Goal: Download file/media

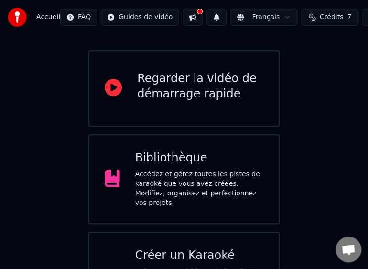
scroll to position [93, 0]
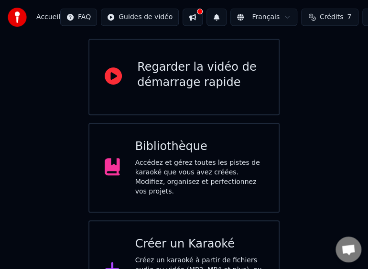
click at [204, 139] on div "Bibliothèque" at bounding box center [199, 146] width 129 height 15
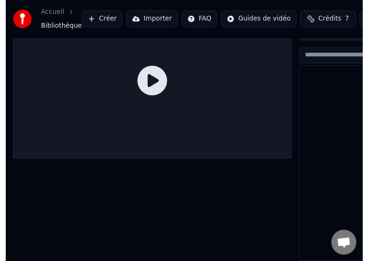
scroll to position [44, 0]
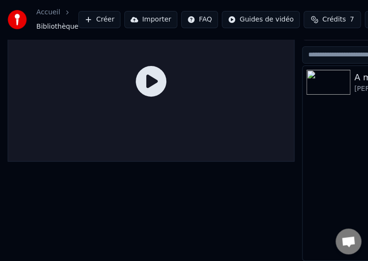
click at [334, 79] on img at bounding box center [328, 82] width 44 height 25
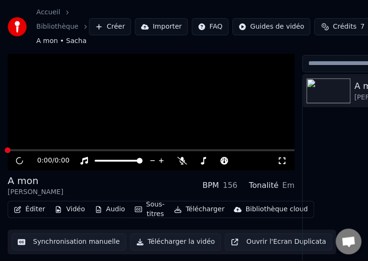
scroll to position [59, 0]
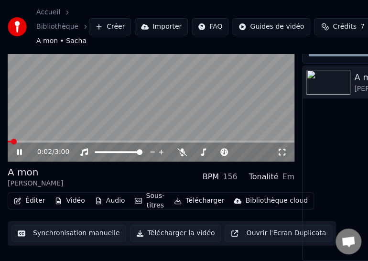
click at [191, 202] on div "Éditer Vidéo Audio Sous-titres Télécharger Bibliothèque cloud" at bounding box center [161, 200] width 306 height 17
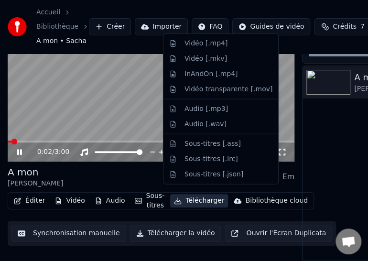
click at [189, 195] on button "Télécharger" at bounding box center [199, 200] width 58 height 13
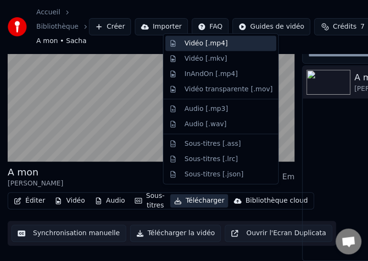
click at [224, 42] on div "Vidéo [.mp4]" at bounding box center [229, 44] width 88 height 10
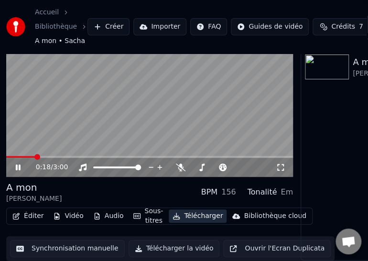
scroll to position [44, 0]
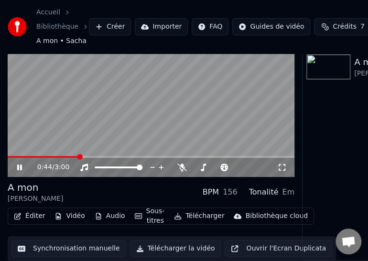
click at [14, 163] on div "0:44 / 3:00" at bounding box center [150, 168] width 279 height 10
click at [21, 164] on icon at bounding box center [19, 167] width 5 height 6
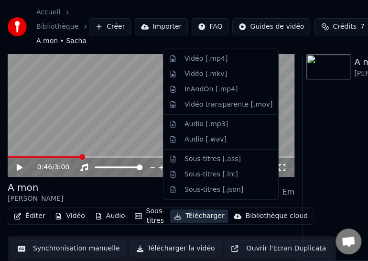
click at [201, 210] on button "Télécharger" at bounding box center [199, 215] width 58 height 13
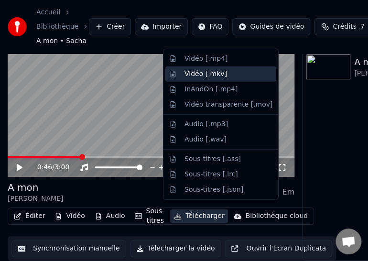
click at [221, 71] on div "Vidéo [.mkv]" at bounding box center [229, 74] width 88 height 10
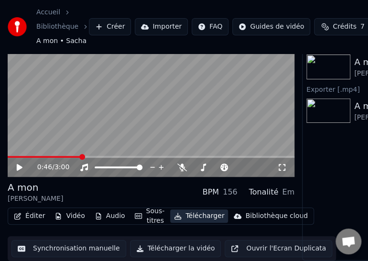
scroll to position [44, 149]
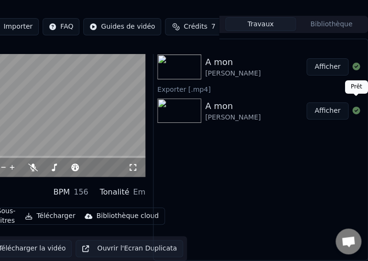
click at [356, 107] on icon at bounding box center [356, 111] width 8 height 8
click at [329, 102] on button "Afficher" at bounding box center [327, 110] width 42 height 17
